Goal: Obtain resource: Download file/media

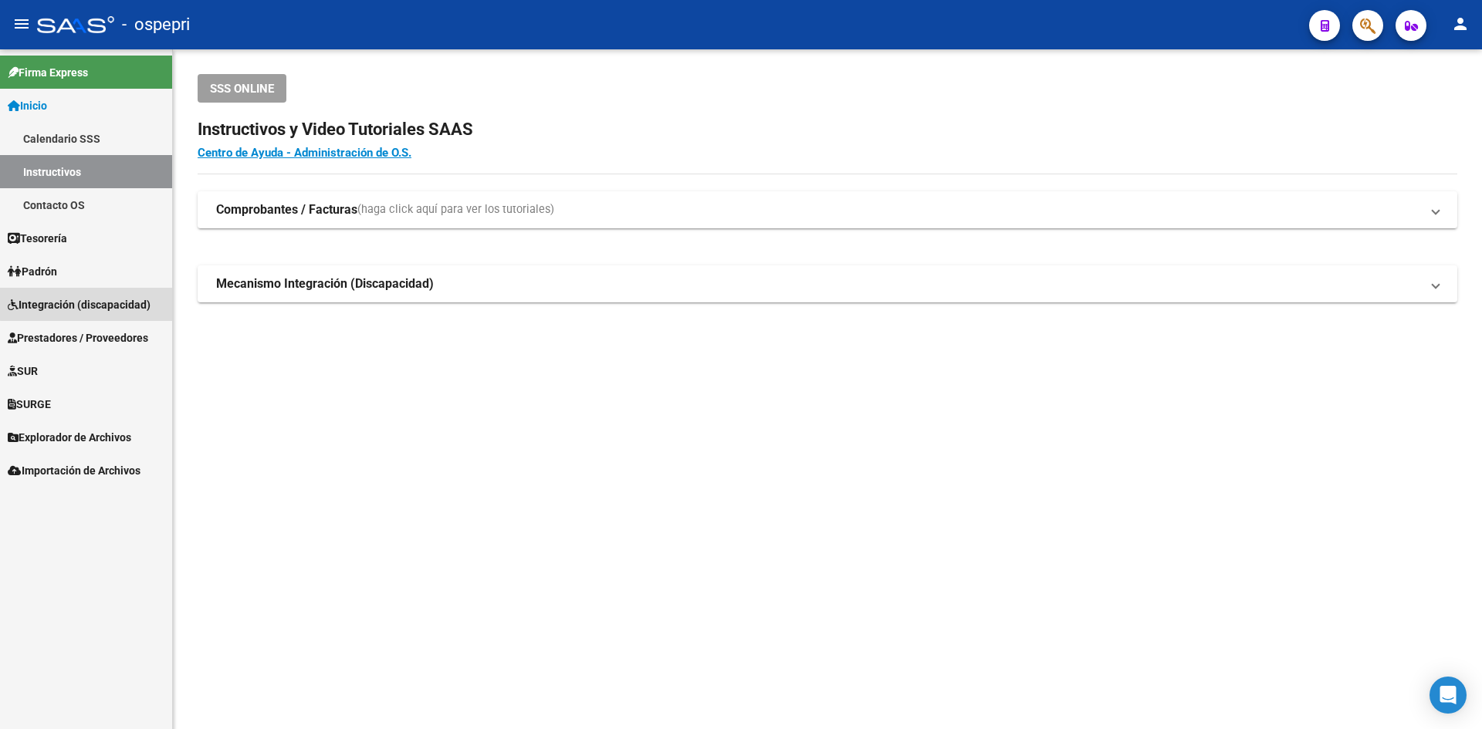
click at [135, 296] on span "Integración (discapacidad)" at bounding box center [79, 304] width 143 height 17
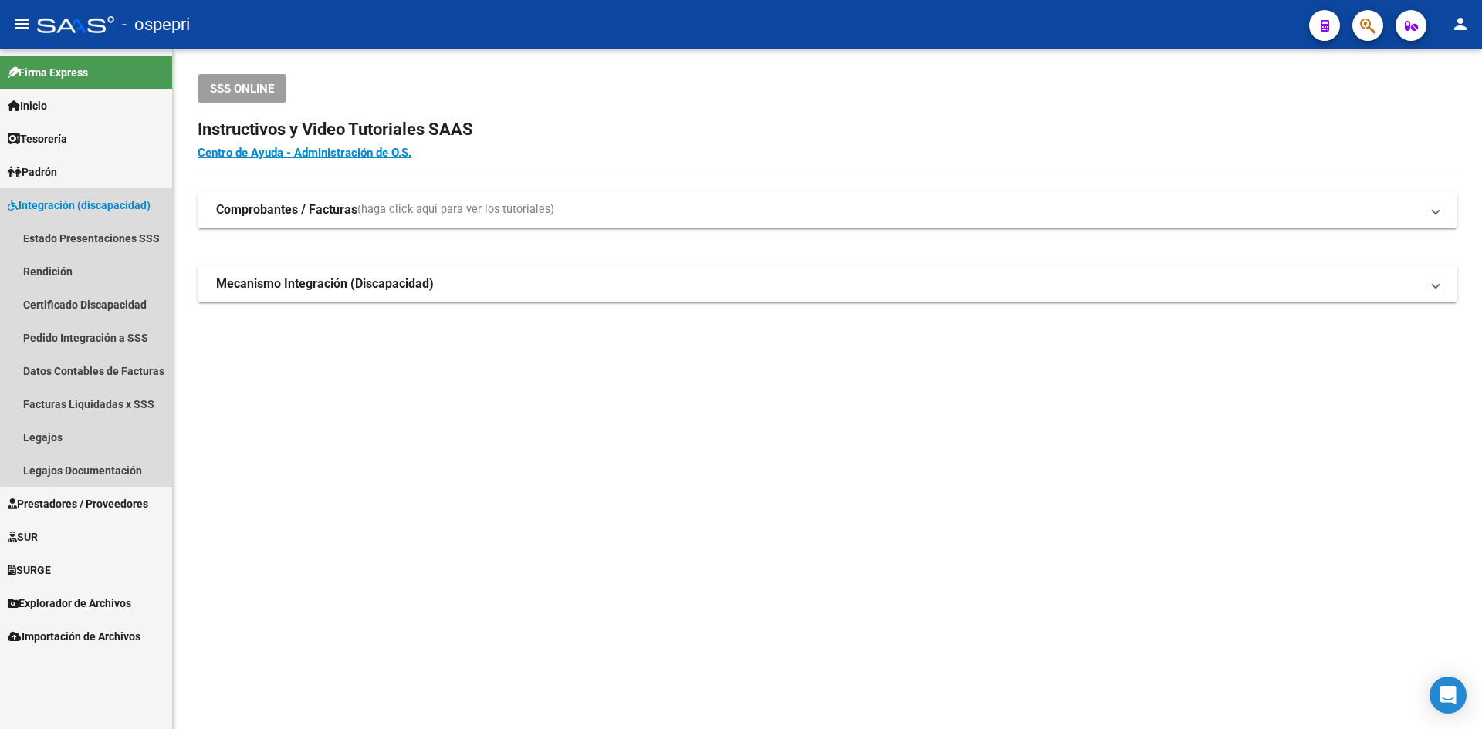
click at [109, 206] on span "Integración (discapacidad)" at bounding box center [79, 205] width 143 height 17
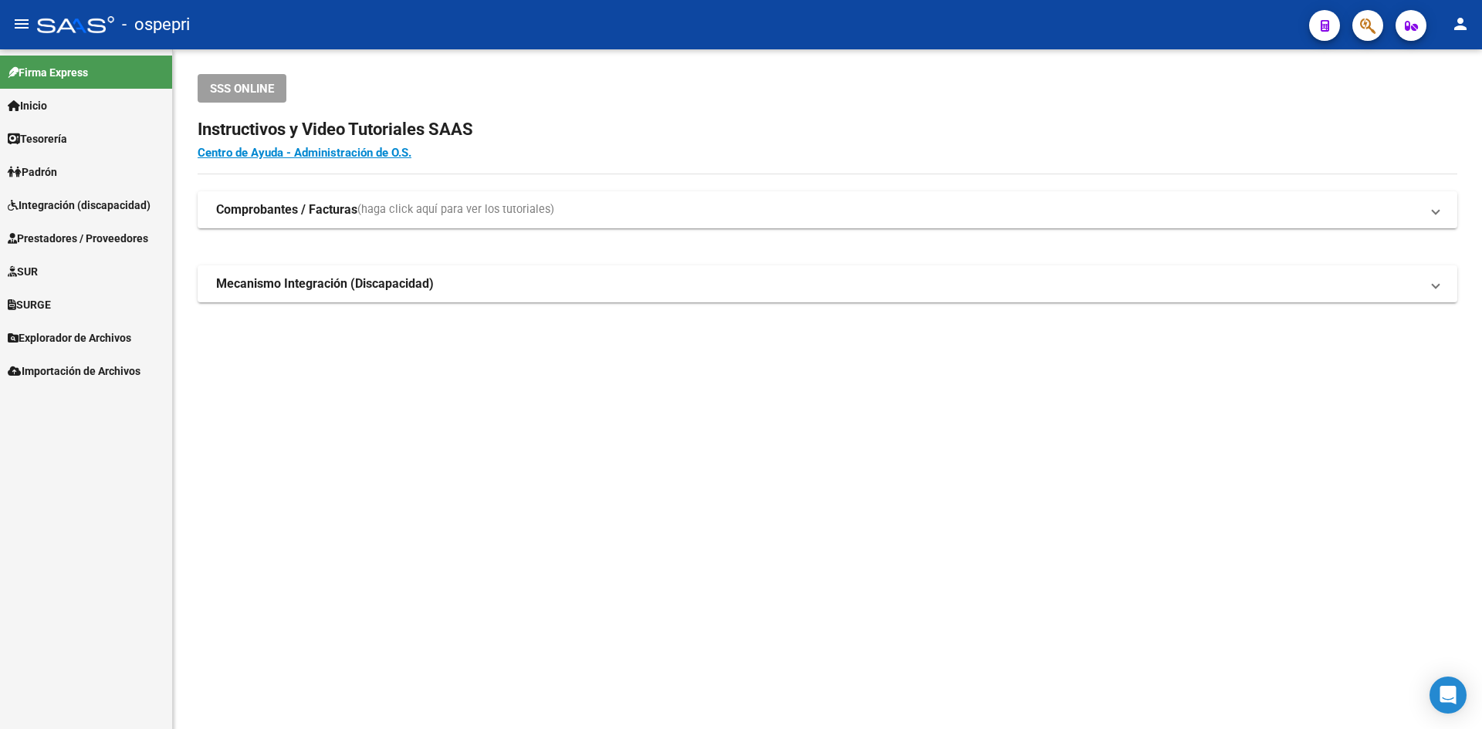
click at [109, 235] on span "Prestadores / Proveedores" at bounding box center [78, 238] width 140 height 17
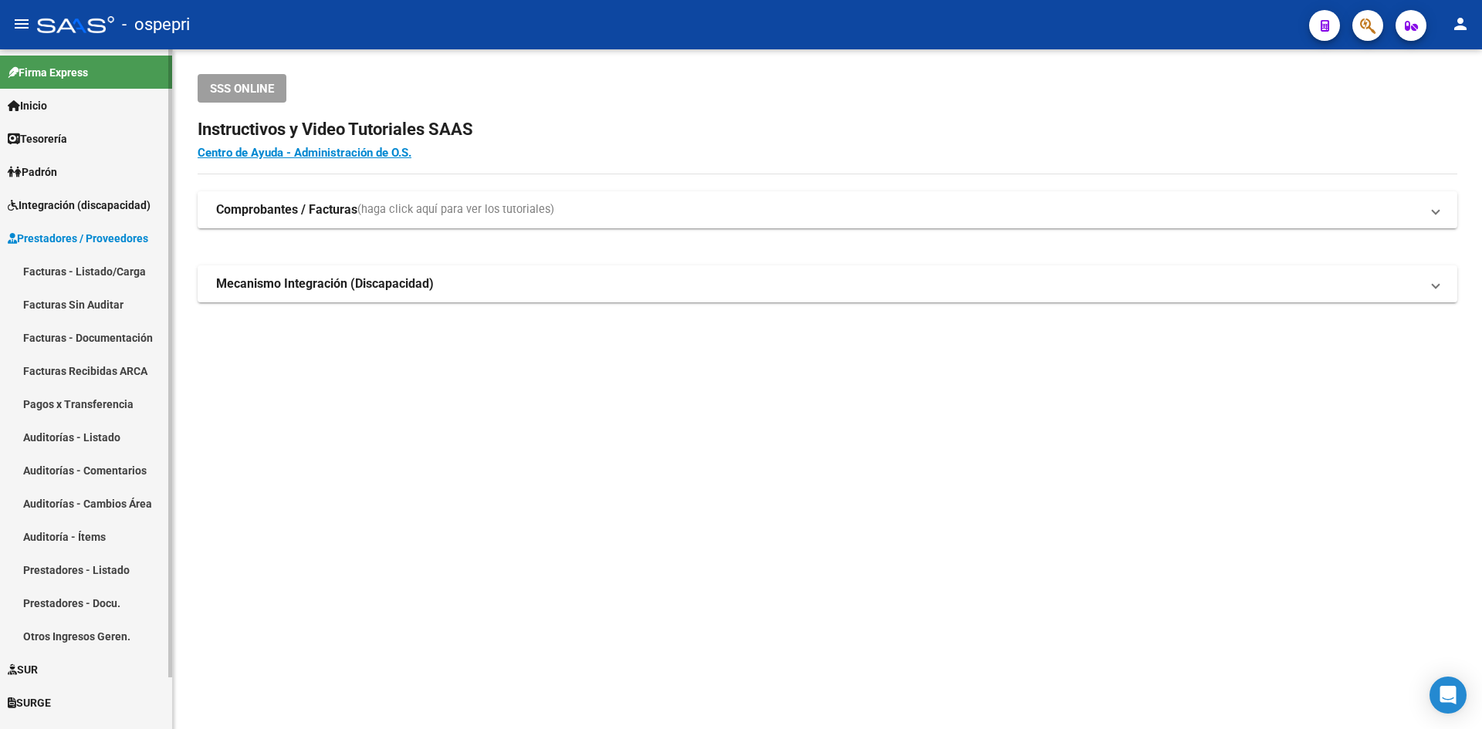
click at [91, 265] on link "Facturas - Listado/Carga" at bounding box center [86, 271] width 172 height 33
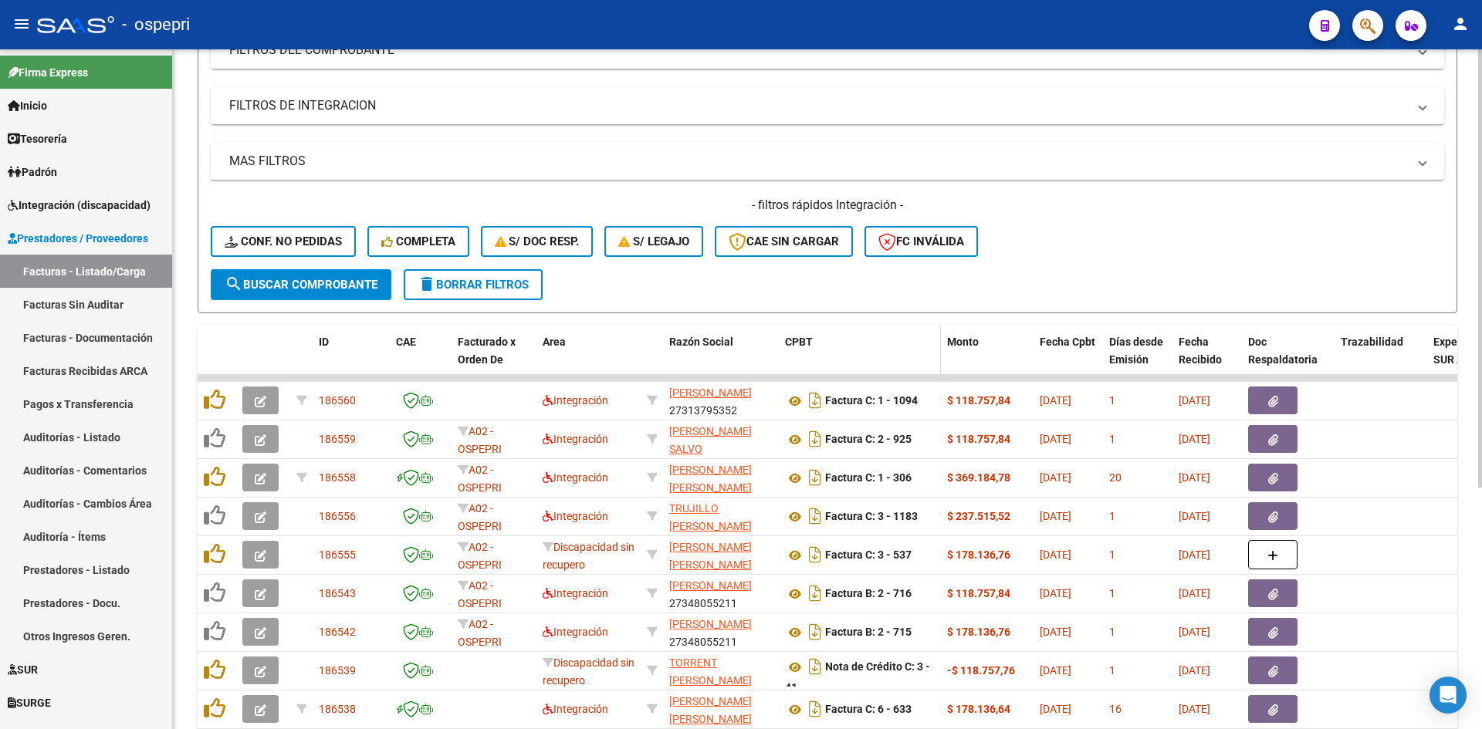
scroll to position [309, 0]
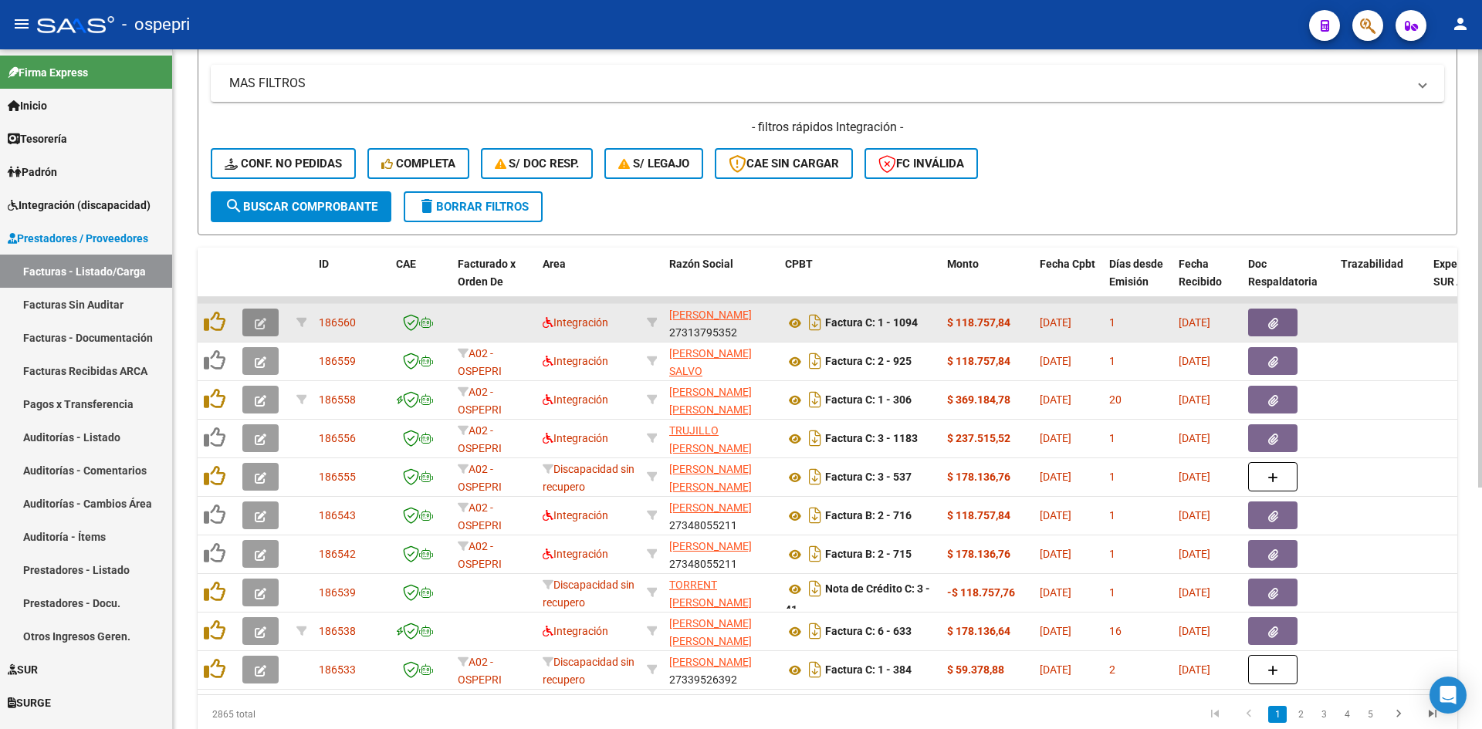
click at [255, 323] on icon "button" at bounding box center [261, 324] width 12 height 12
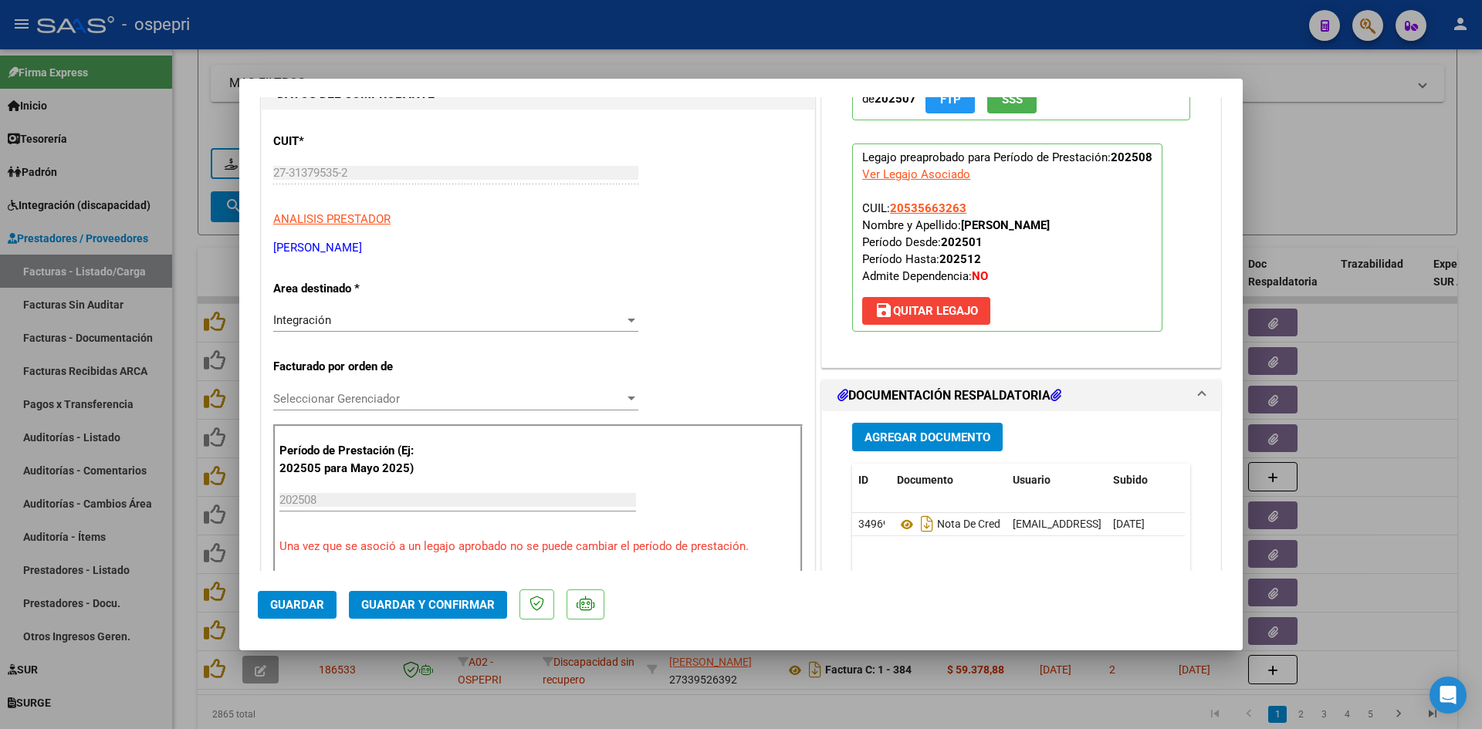
scroll to position [0, 0]
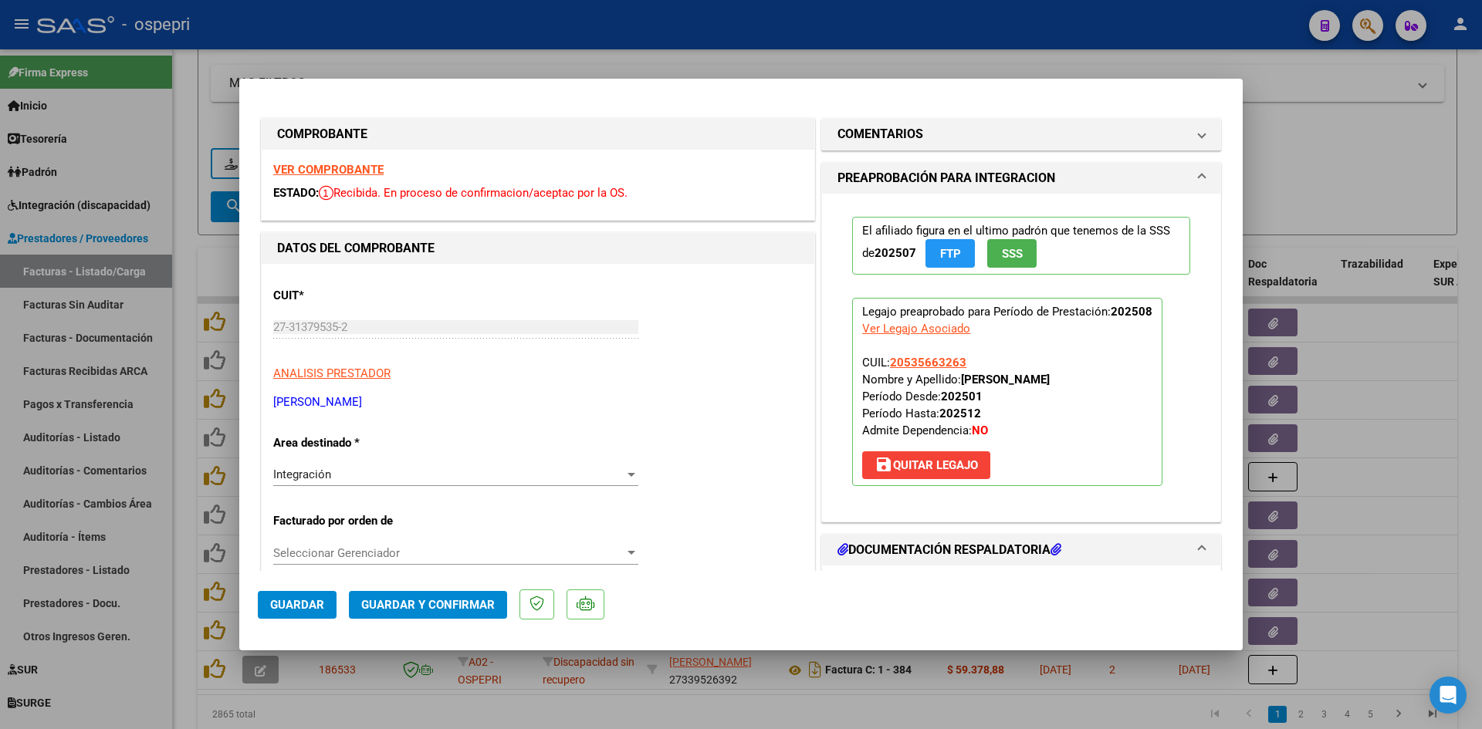
click at [354, 173] on strong "VER COMPROBANTE" at bounding box center [328, 170] width 110 height 14
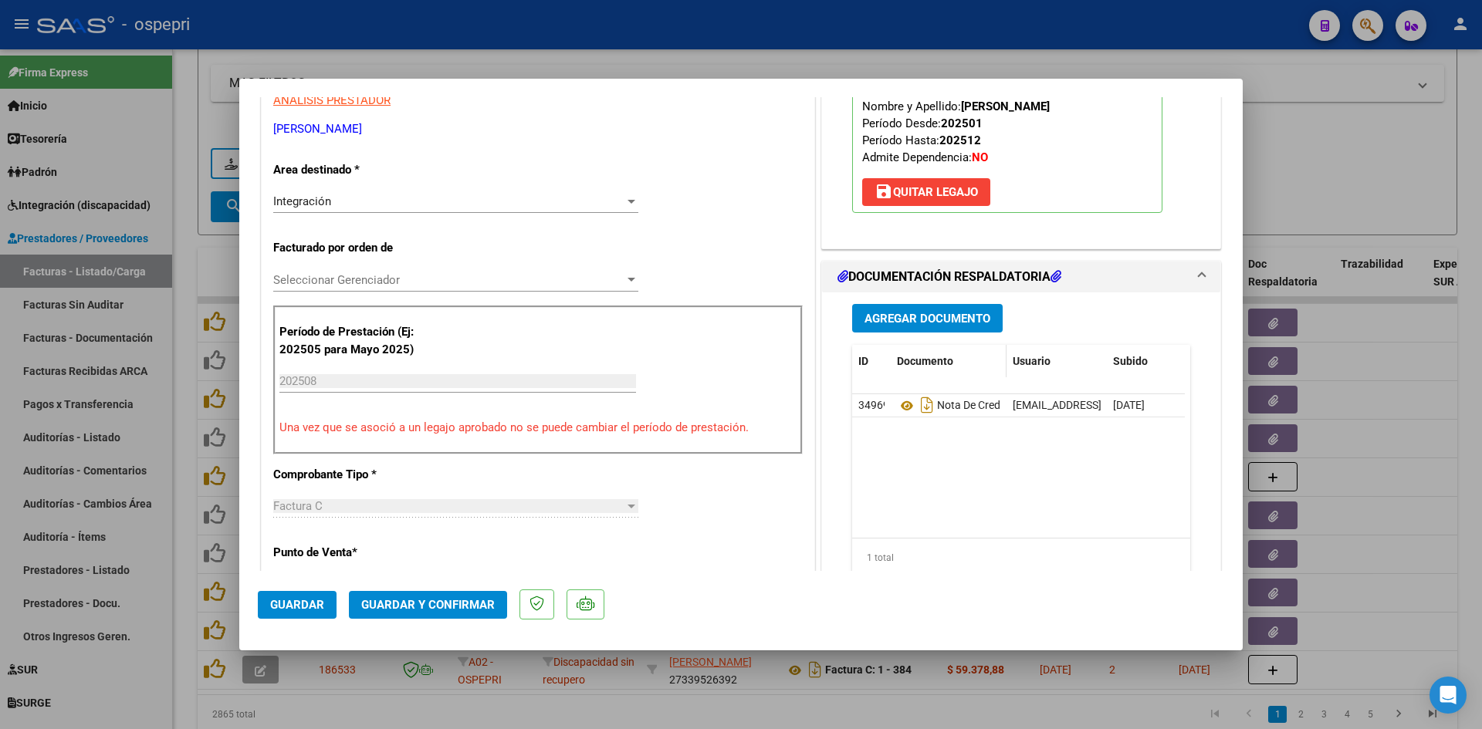
scroll to position [309, 0]
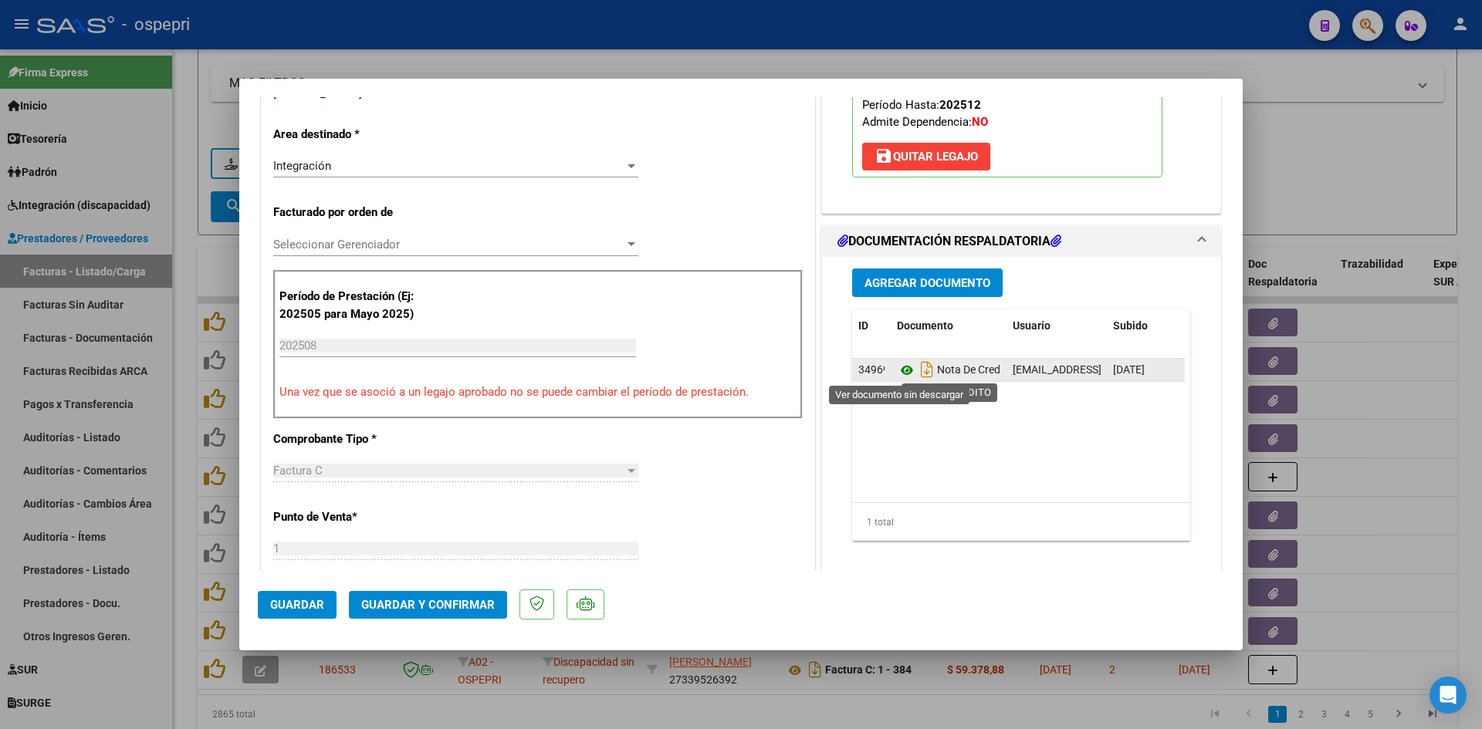
click at [898, 368] on icon at bounding box center [907, 370] width 20 height 19
